Goal: Transaction & Acquisition: Purchase product/service

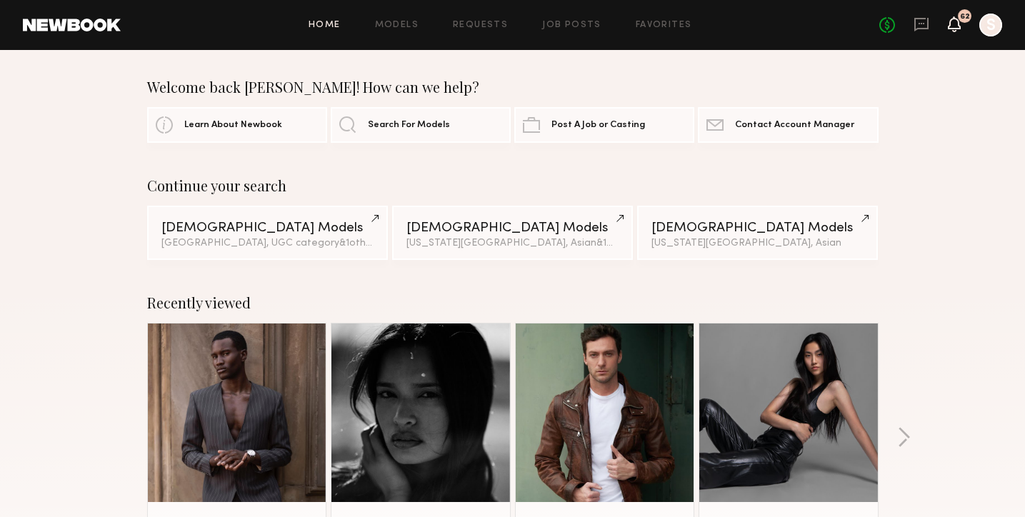
click at [957, 29] on icon at bounding box center [953, 24] width 13 height 16
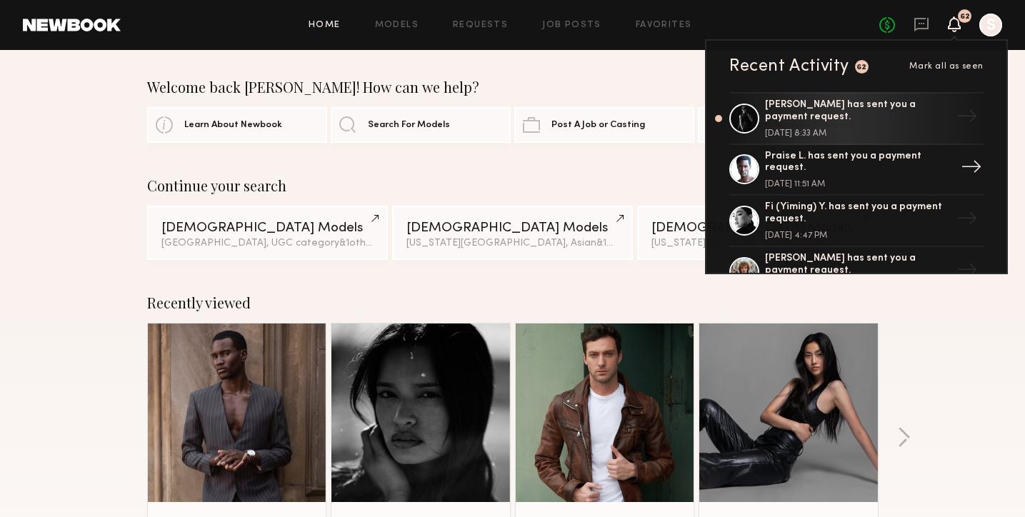
click at [888, 156] on div "Praise L. has sent you a payment request." at bounding box center [858, 163] width 186 height 24
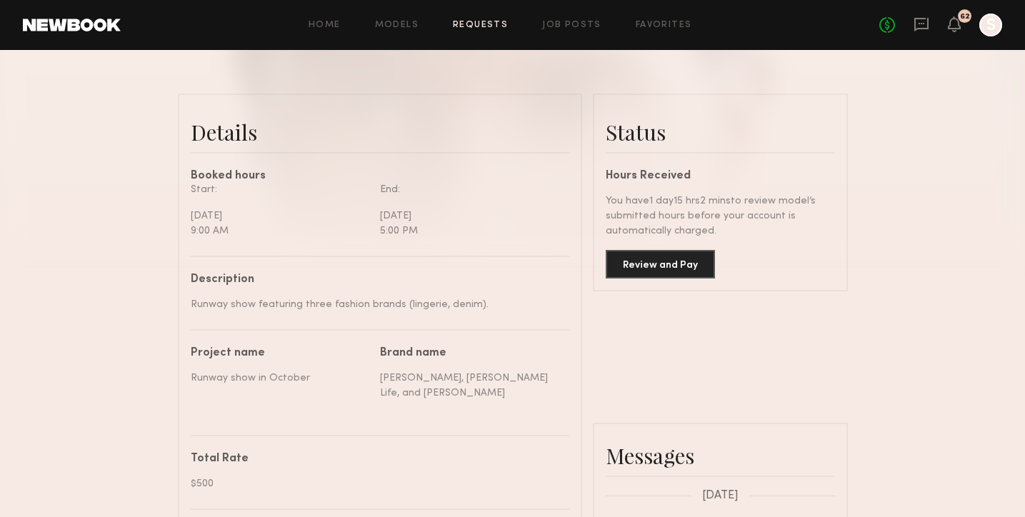
scroll to position [313, 0]
click at [673, 258] on button "Review and Pay" at bounding box center [659, 264] width 109 height 29
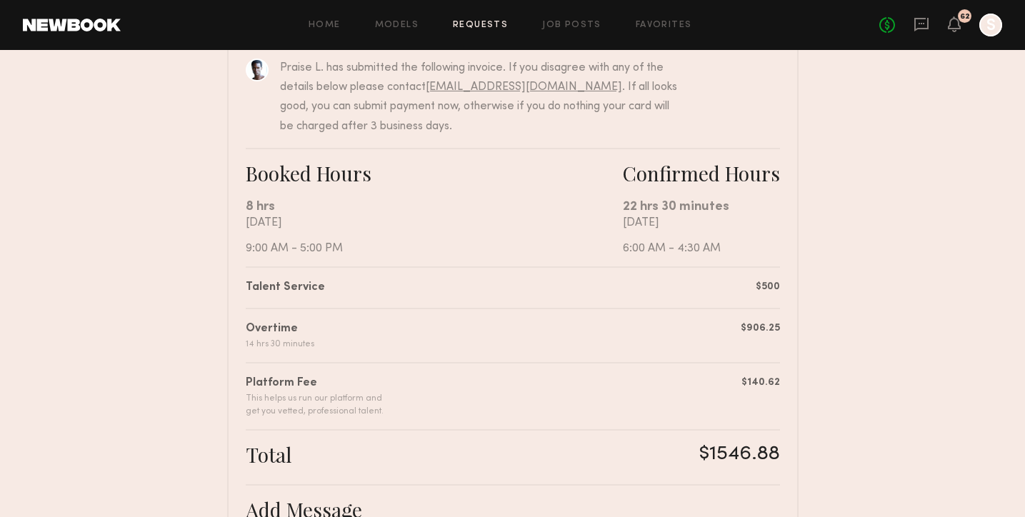
scroll to position [167, 0]
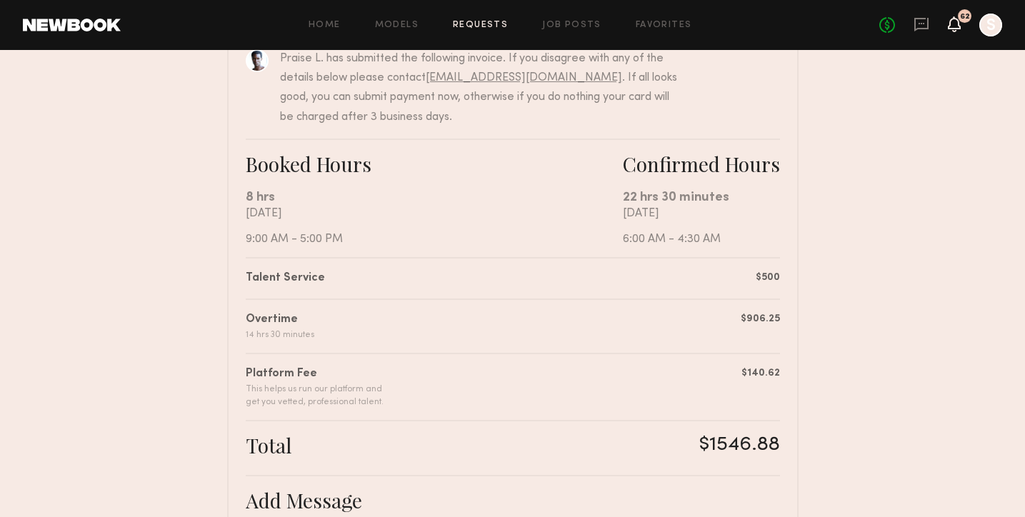
click at [950, 22] on icon at bounding box center [953, 24] width 11 height 10
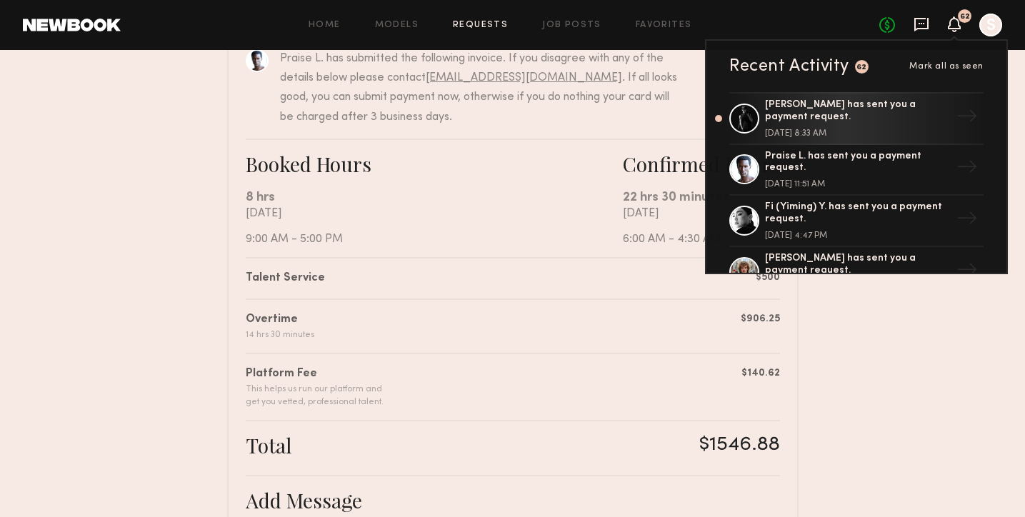
click at [921, 29] on icon at bounding box center [921, 25] width 14 height 14
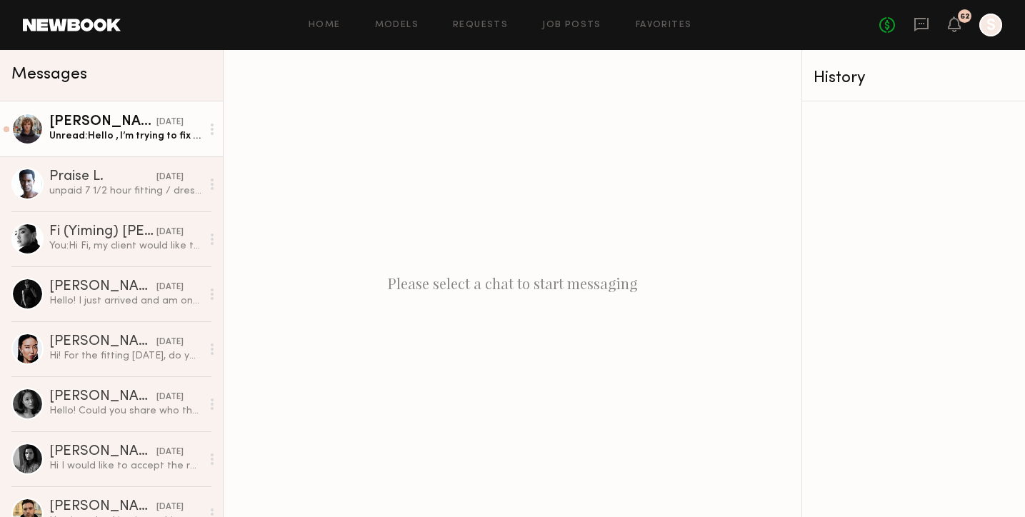
click at [131, 124] on div "[PERSON_NAME]" at bounding box center [102, 122] width 107 height 14
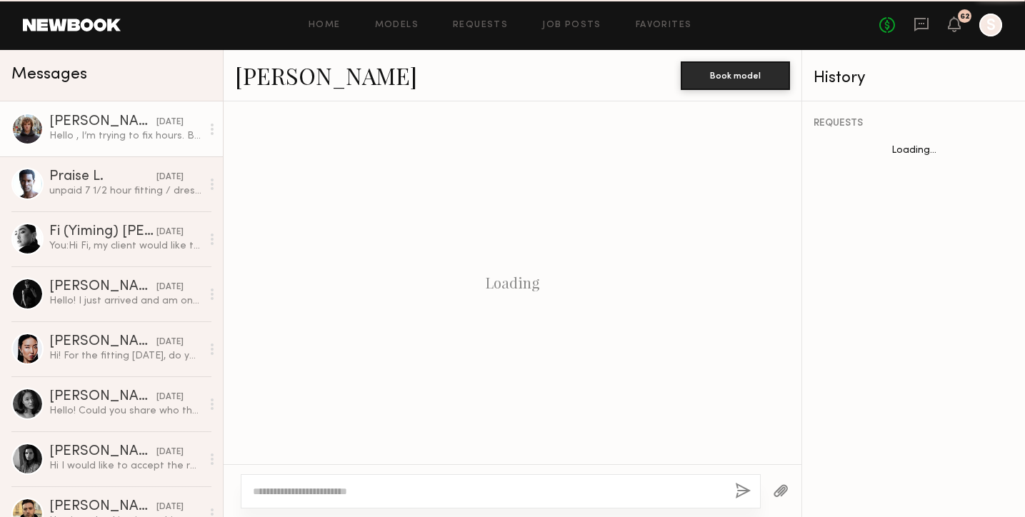
scroll to position [1874, 0]
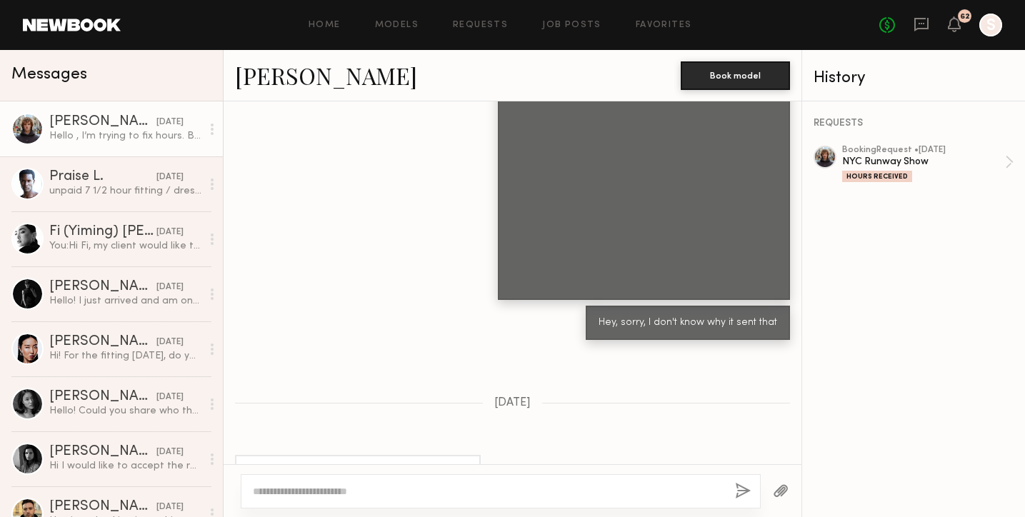
click at [356, 484] on textarea at bounding box center [488, 491] width 470 height 14
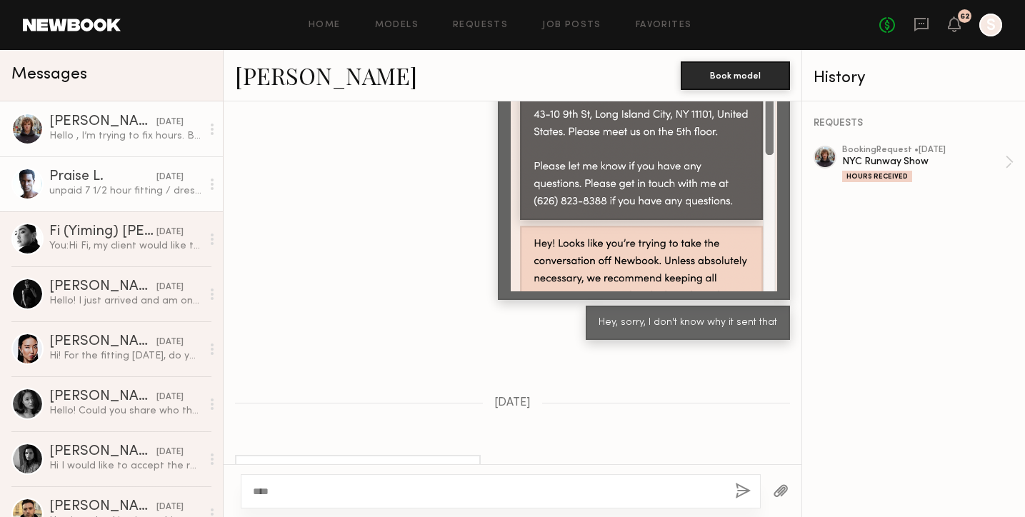
type textarea "***"
click at [90, 178] on div "Praise L." at bounding box center [102, 177] width 107 height 14
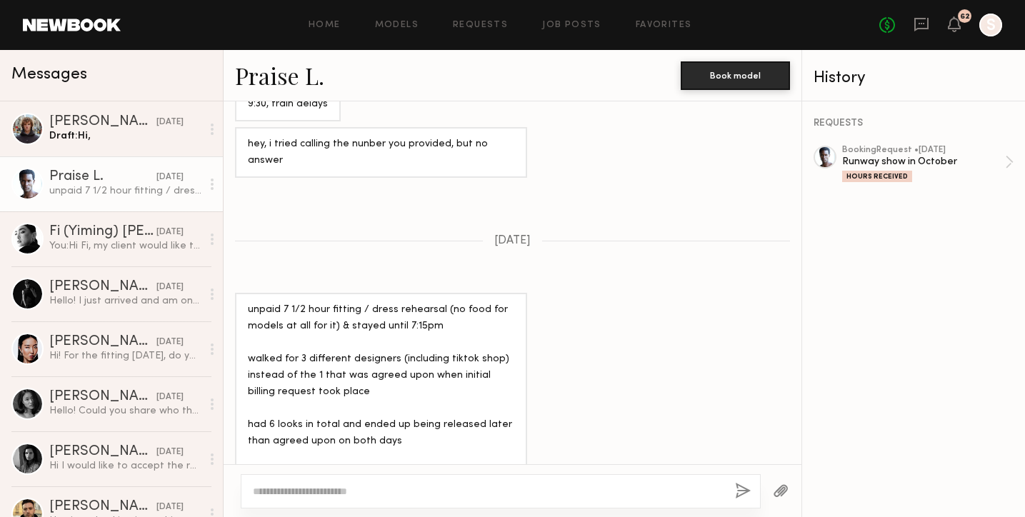
scroll to position [1489, 0]
click at [467, 487] on textarea at bounding box center [488, 491] width 470 height 14
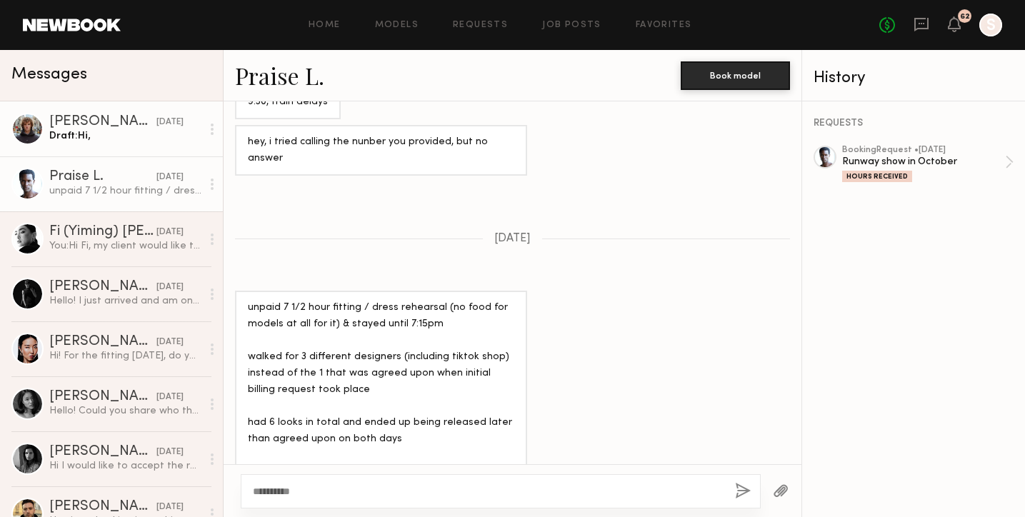
type textarea "*********"
click at [137, 142] on div "Draft: Hi," at bounding box center [125, 136] width 152 height 14
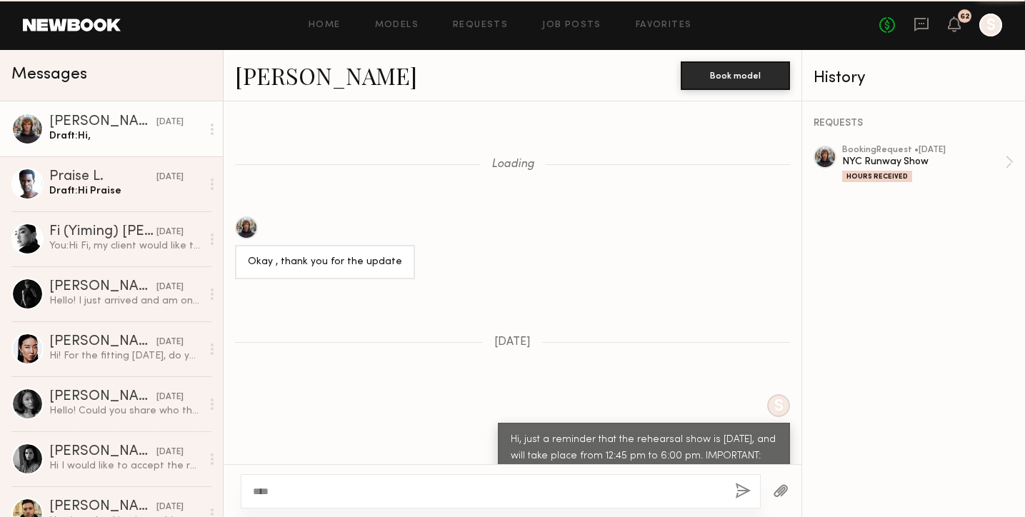
scroll to position [1874, 0]
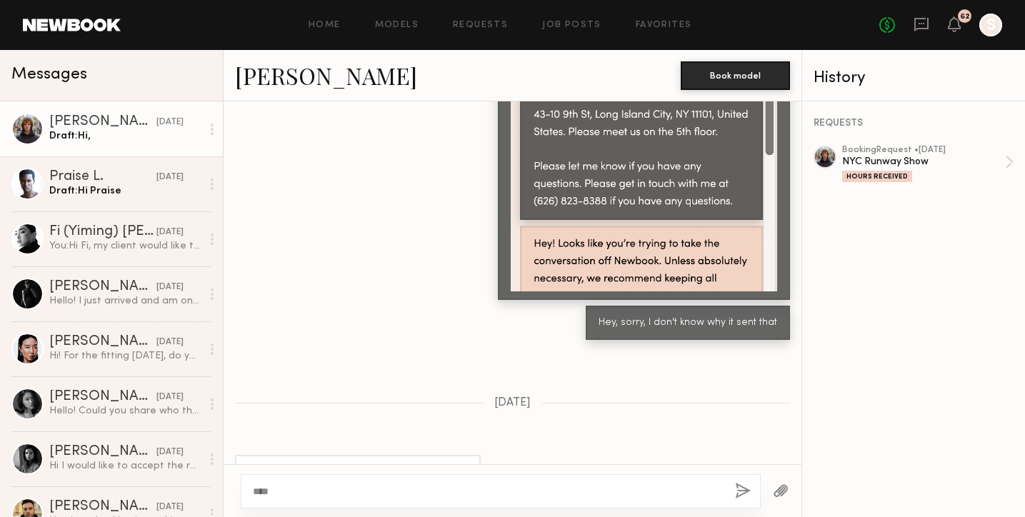
click at [480, 484] on textarea "***" at bounding box center [488, 491] width 470 height 14
type textarea "**********"
click at [745, 480] on div "**********" at bounding box center [501, 491] width 520 height 34
click at [741, 490] on button "button" at bounding box center [743, 492] width 16 height 18
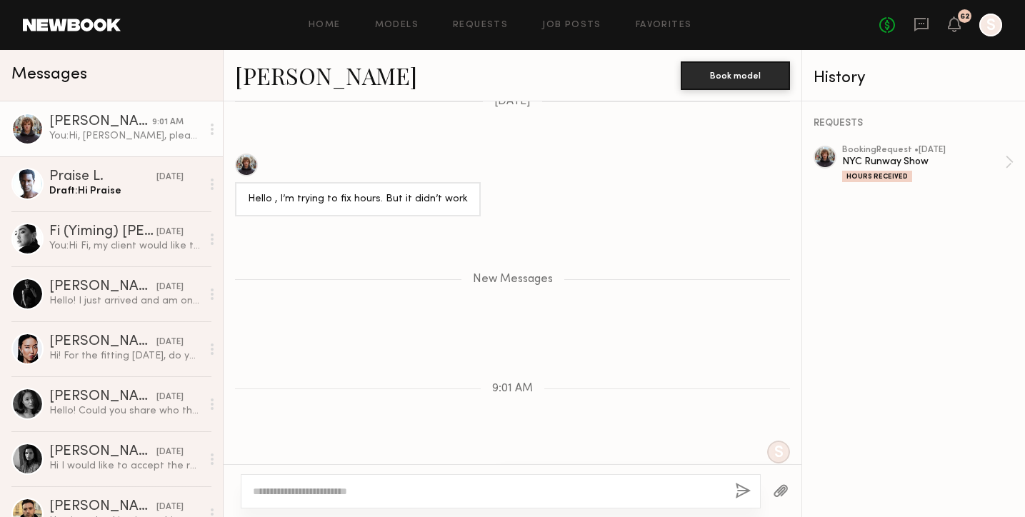
scroll to position [2244, 0]
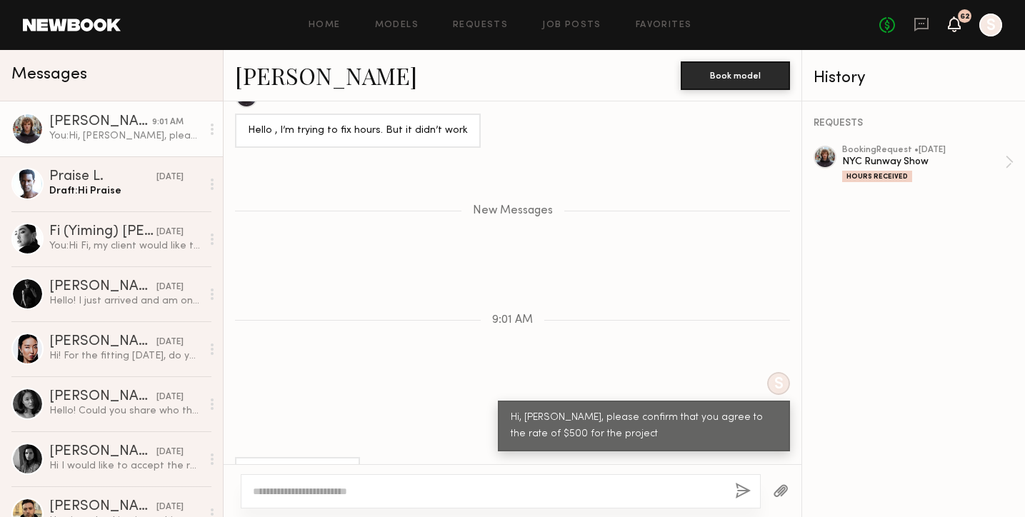
click at [956, 25] on icon at bounding box center [953, 24] width 11 height 10
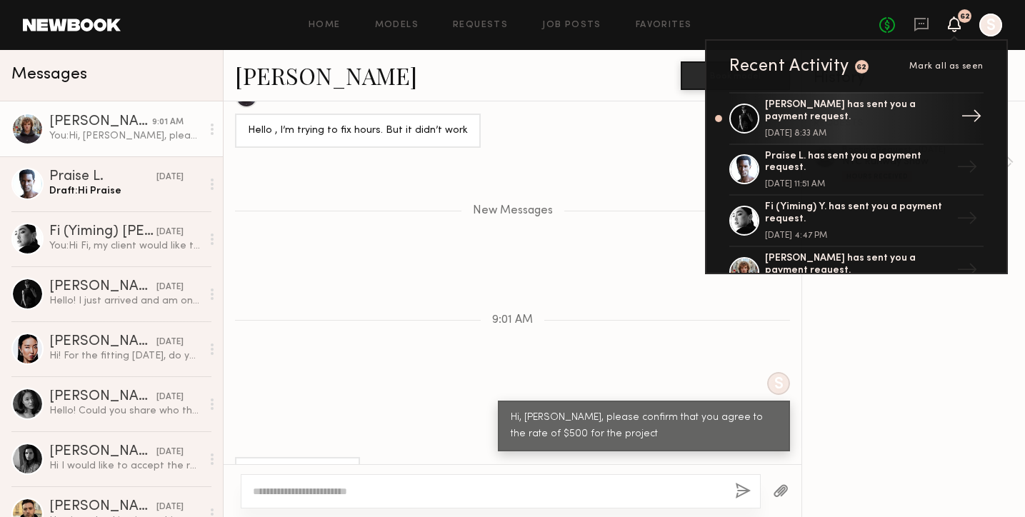
click at [857, 121] on div "[PERSON_NAME] has sent you a payment request." at bounding box center [858, 111] width 186 height 24
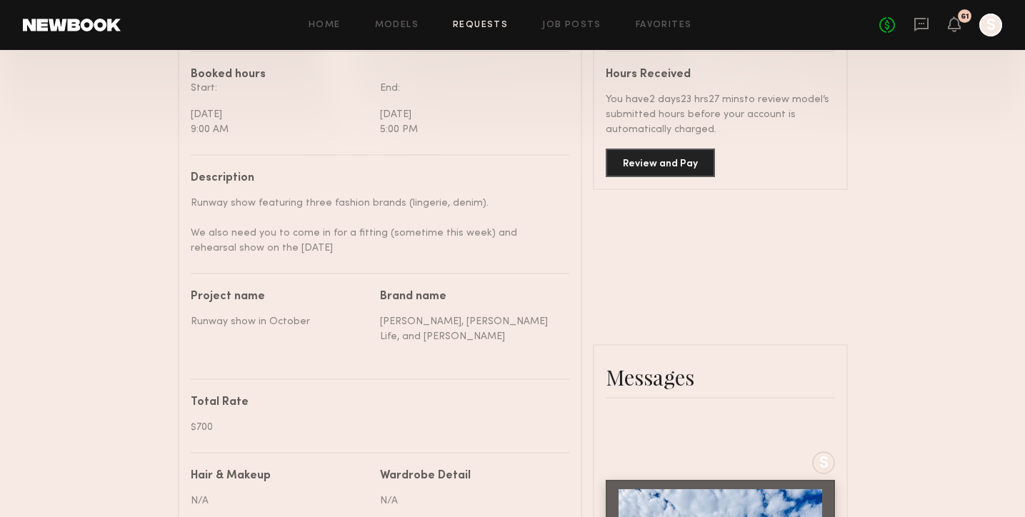
scroll to position [417, 0]
click at [691, 163] on button "Review and Pay" at bounding box center [659, 160] width 109 height 29
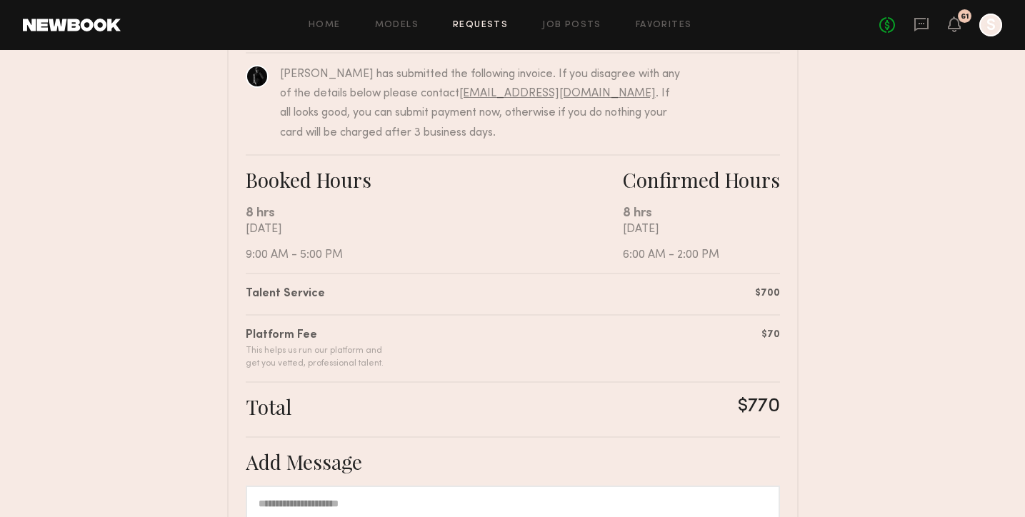
scroll to position [396, 0]
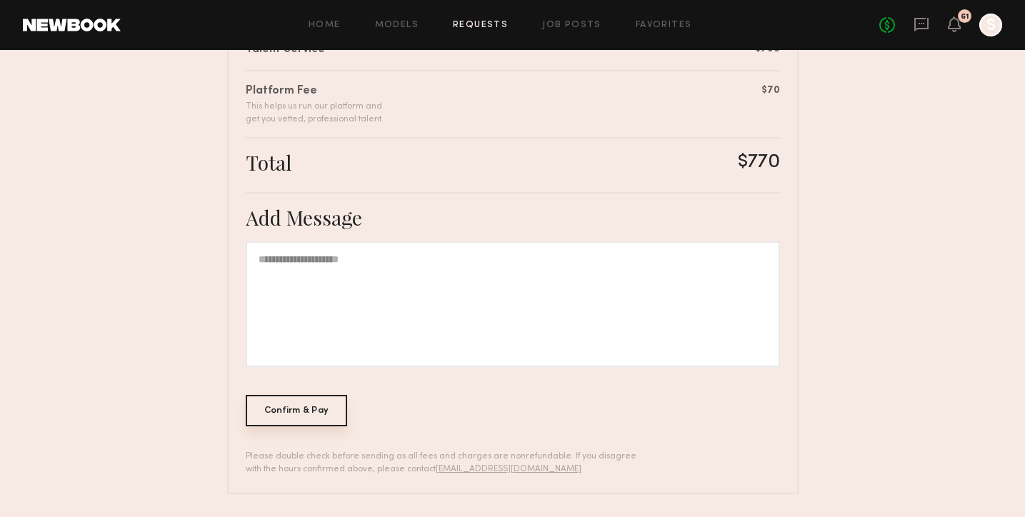
click at [309, 413] on div "Confirm & Pay" at bounding box center [297, 410] width 102 height 31
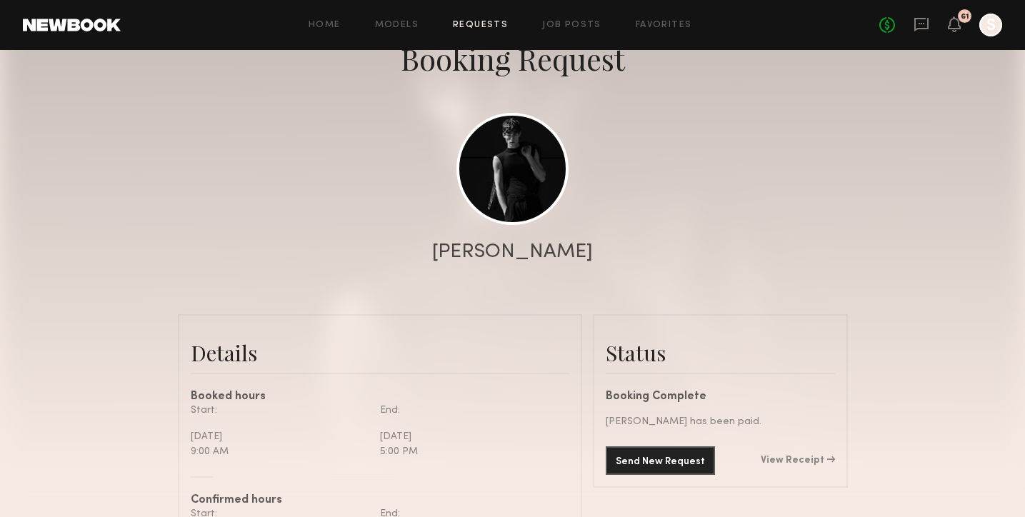
scroll to position [111, 0]
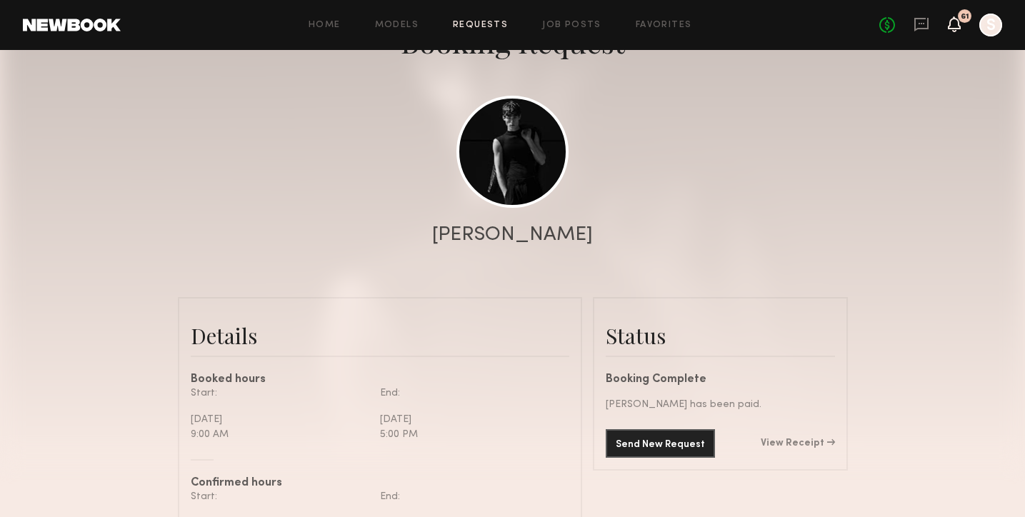
click at [956, 19] on icon at bounding box center [953, 24] width 11 height 10
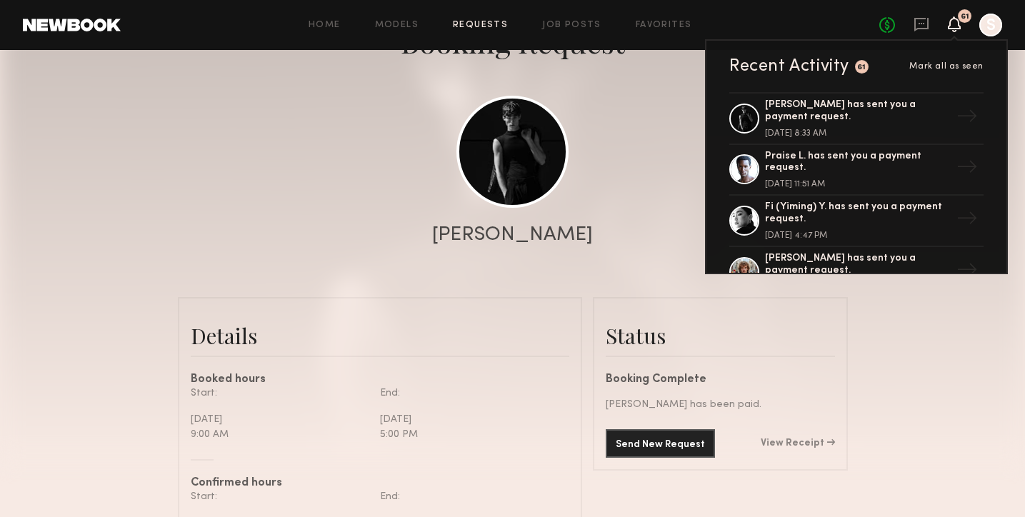
click at [989, 24] on div at bounding box center [990, 25] width 23 height 23
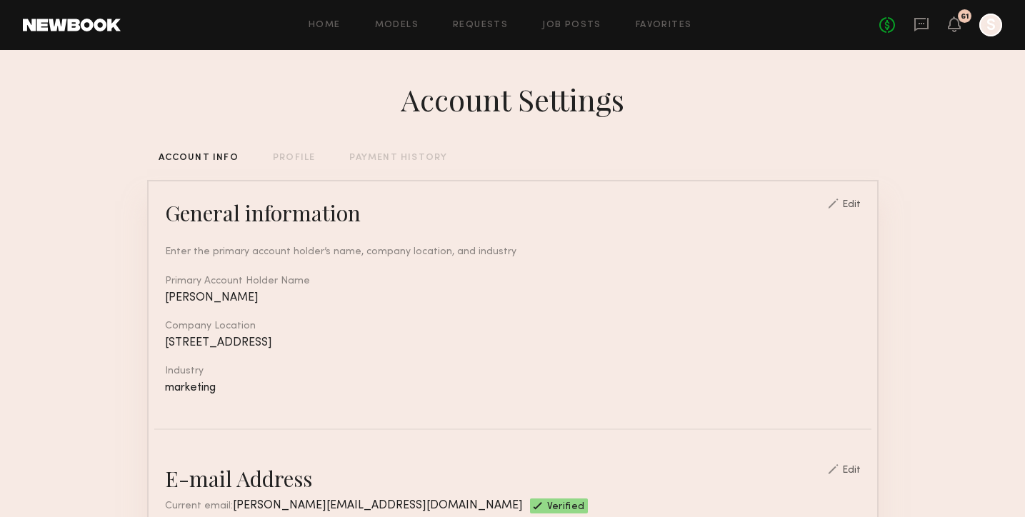
click at [107, 22] on link at bounding box center [72, 25] width 98 height 13
